Goal: Check status: Check status

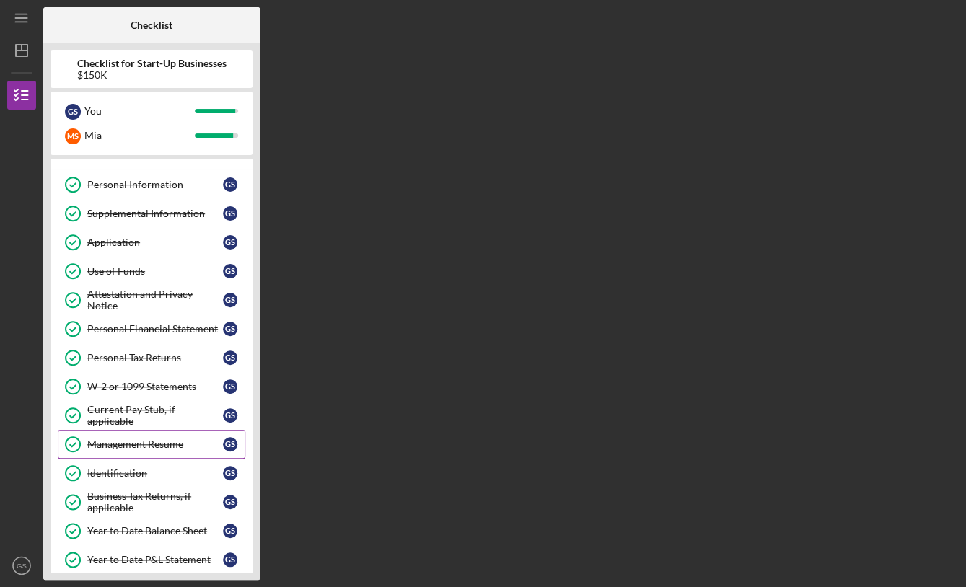
scroll to position [23, 0]
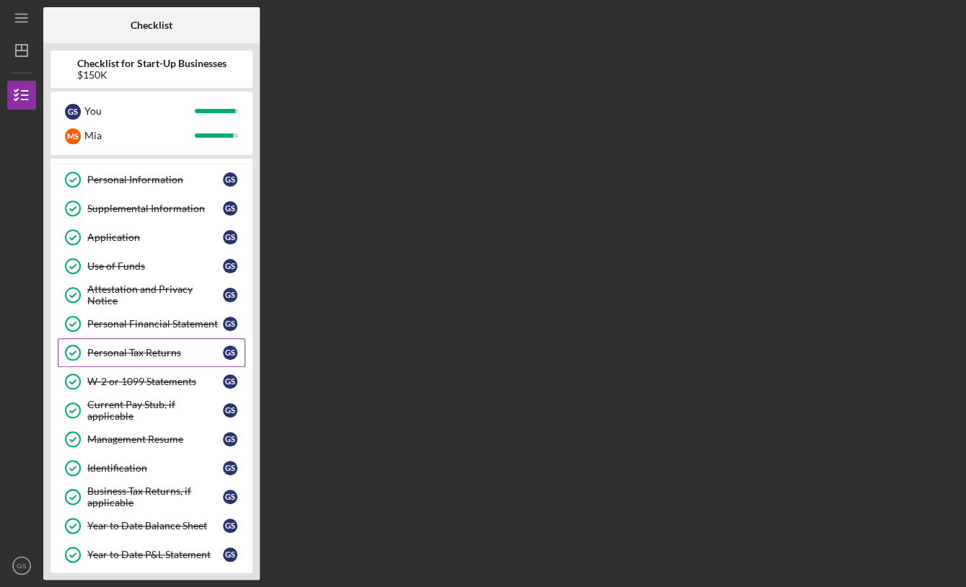
click at [146, 351] on div "Personal Tax Returns" at bounding box center [155, 353] width 136 height 12
